Goal: Task Accomplishment & Management: Manage account settings

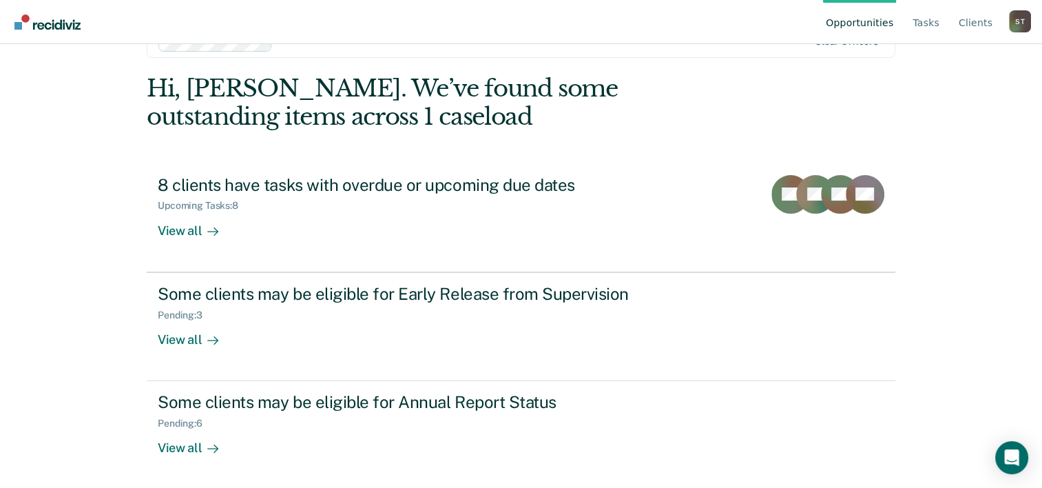
scroll to position [42, 0]
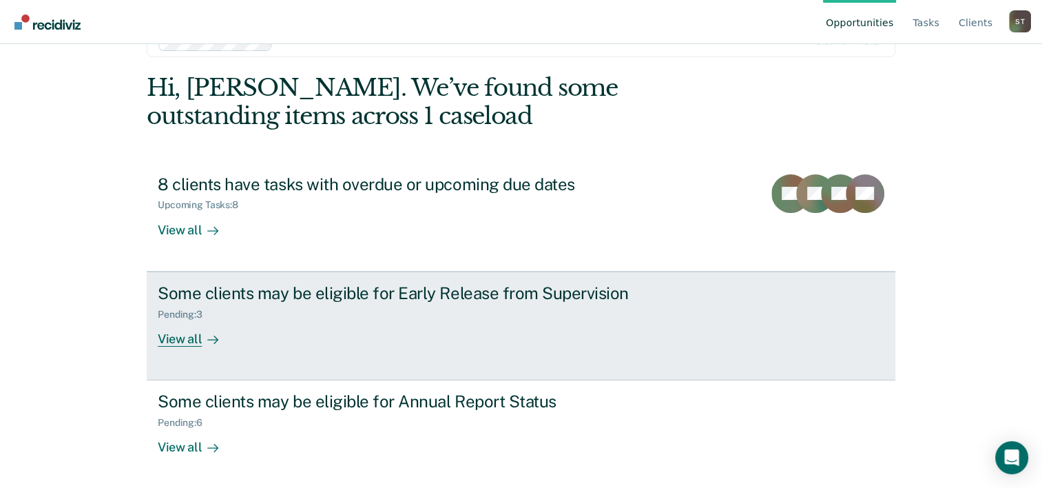
click at [187, 334] on div "View all" at bounding box center [196, 332] width 77 height 27
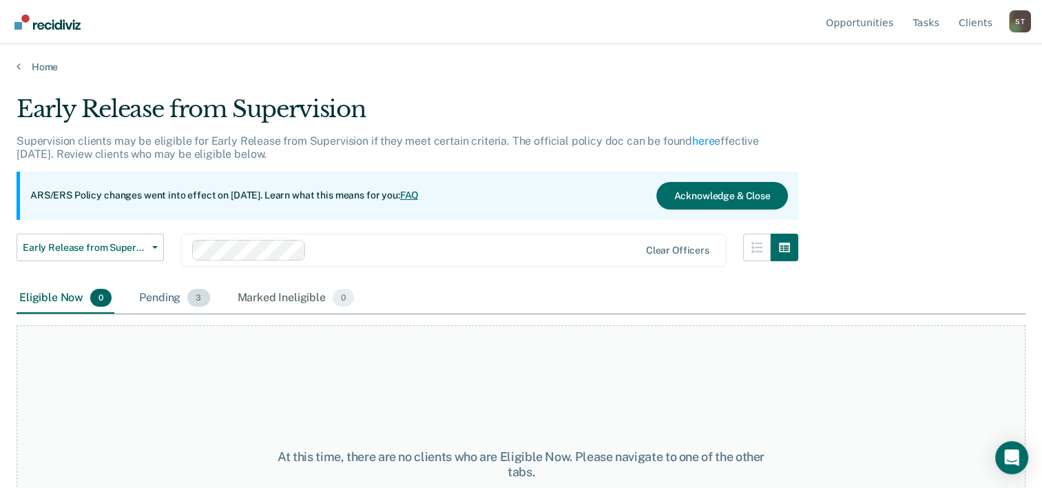
click at [149, 294] on div "Pending 3" at bounding box center [174, 298] width 76 height 30
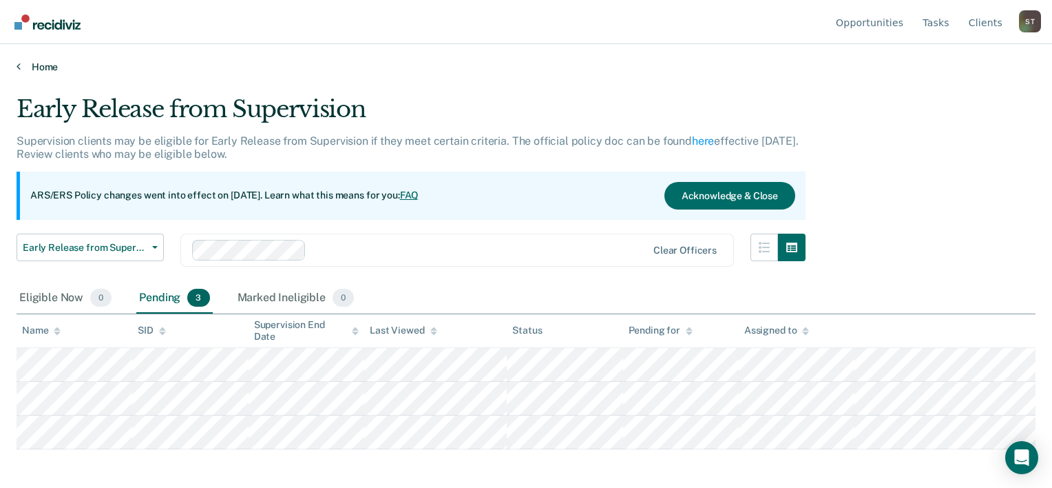
click at [49, 66] on link "Home" at bounding box center [526, 67] width 1019 height 12
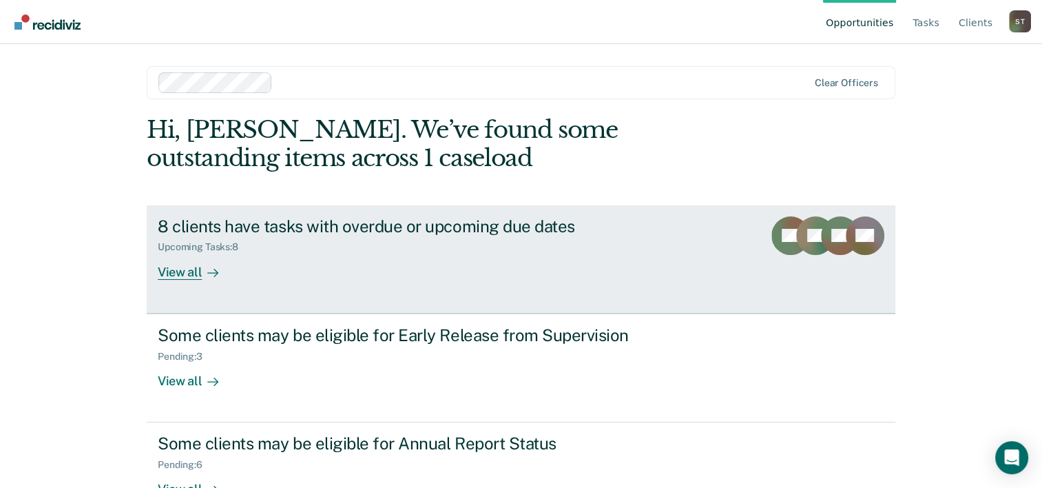
click at [354, 223] on div "8 clients have tasks with overdue or upcoming due dates" at bounding box center [399, 226] width 483 height 20
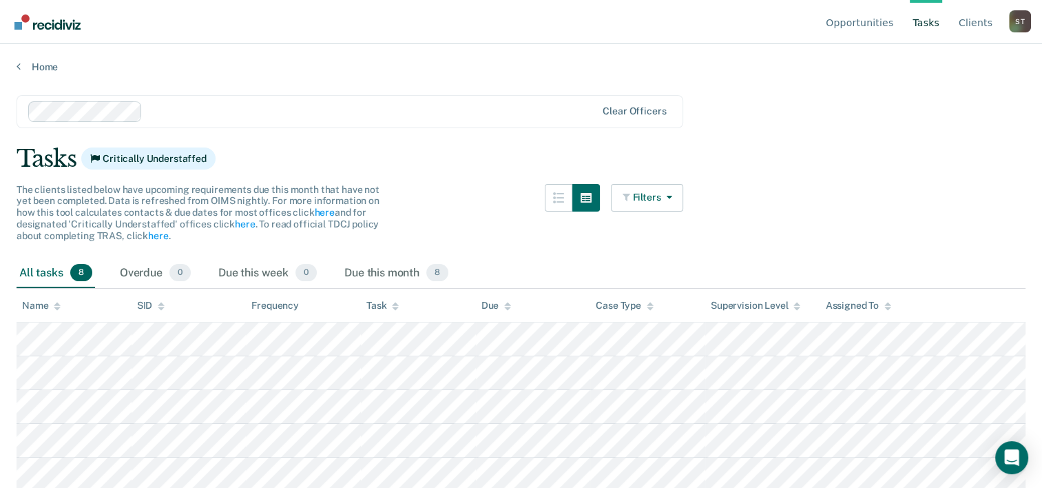
click at [1009, 194] on main "Clear officers Tasks Critically Understaffed The clients listed below have upco…" at bounding box center [521, 278] width 1042 height 410
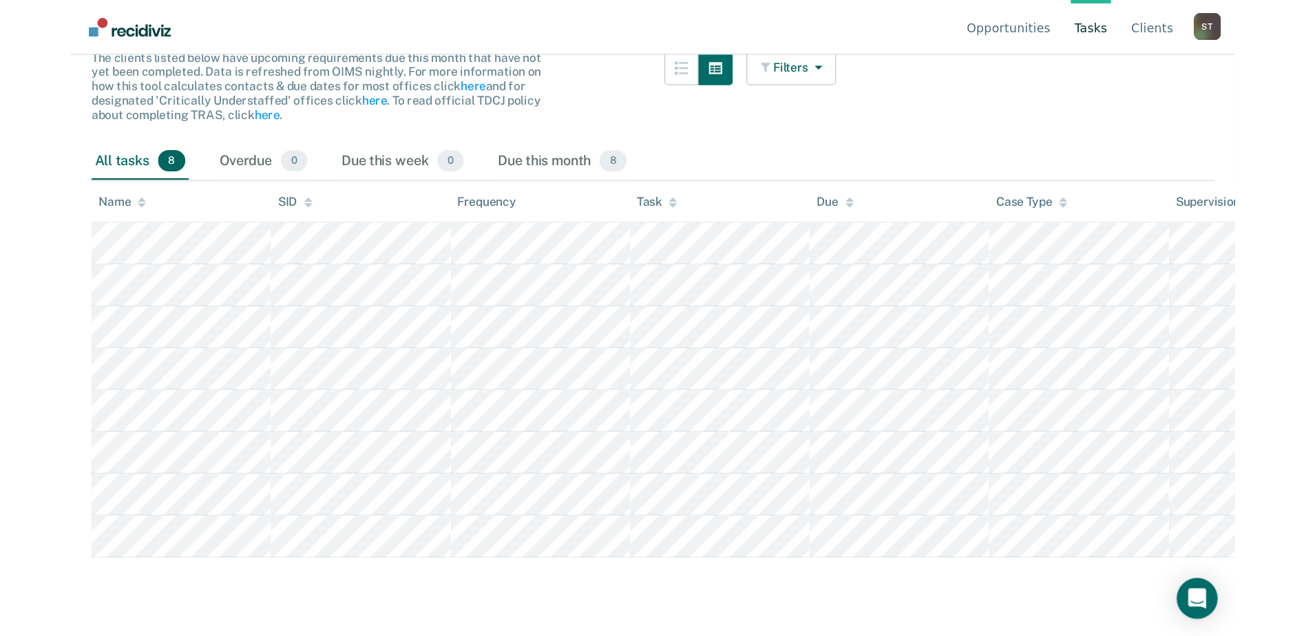
scroll to position [19, 0]
